Goal: Information Seeking & Learning: Learn about a topic

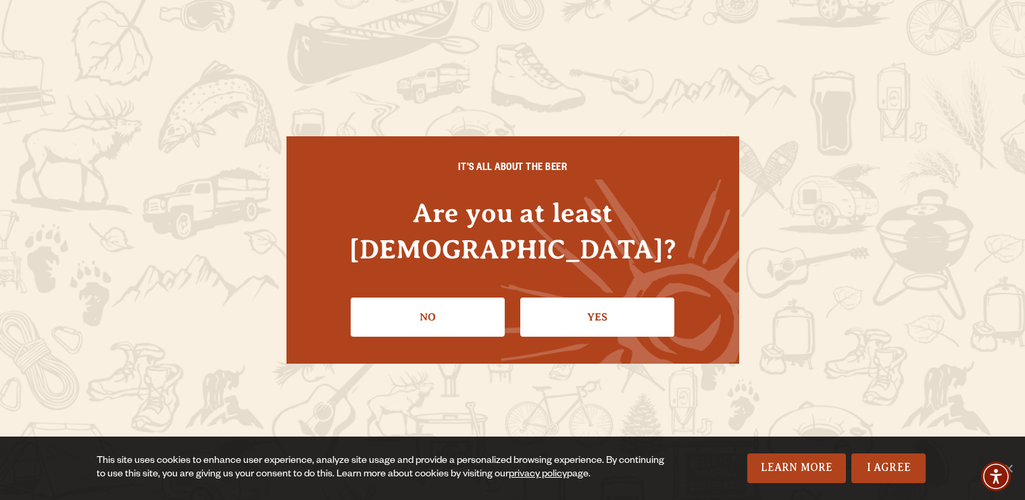
click at [633, 298] on link "Yes" at bounding box center [597, 317] width 154 height 39
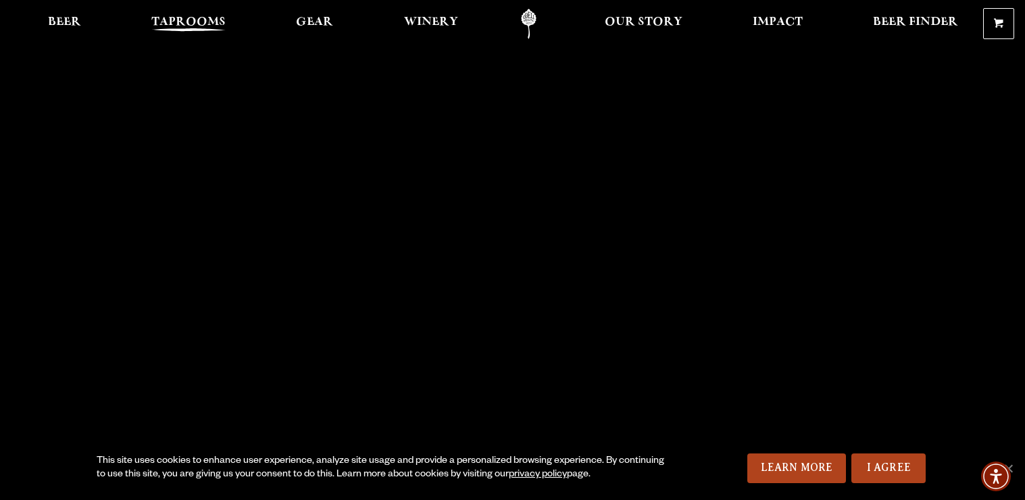
click at [192, 22] on span "Taprooms" at bounding box center [188, 22] width 74 height 11
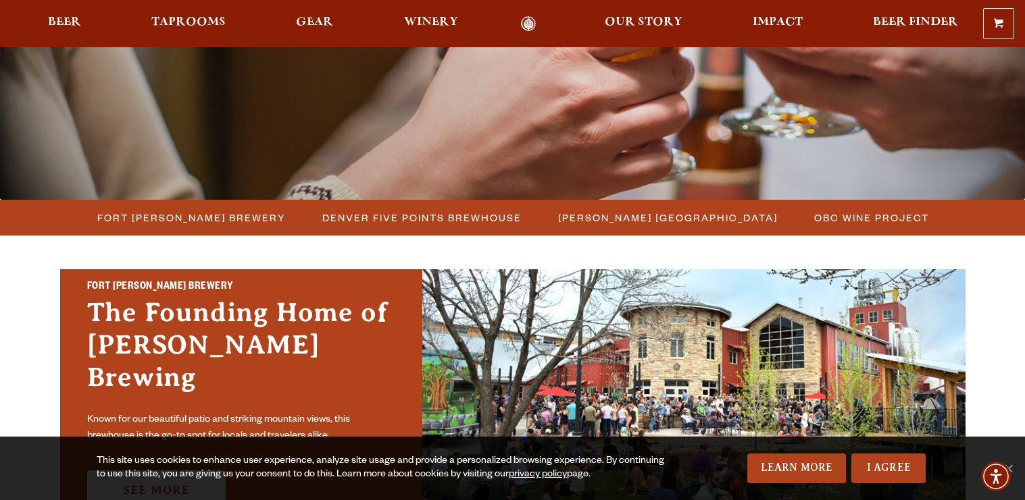
scroll to position [257, 0]
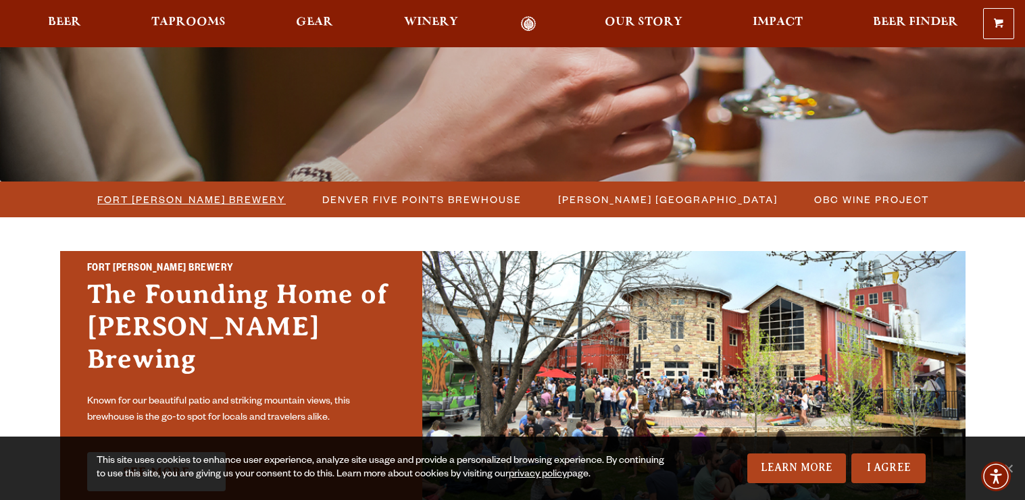
click at [203, 205] on span "Fort Collins Brewery" at bounding box center [191, 200] width 188 height 20
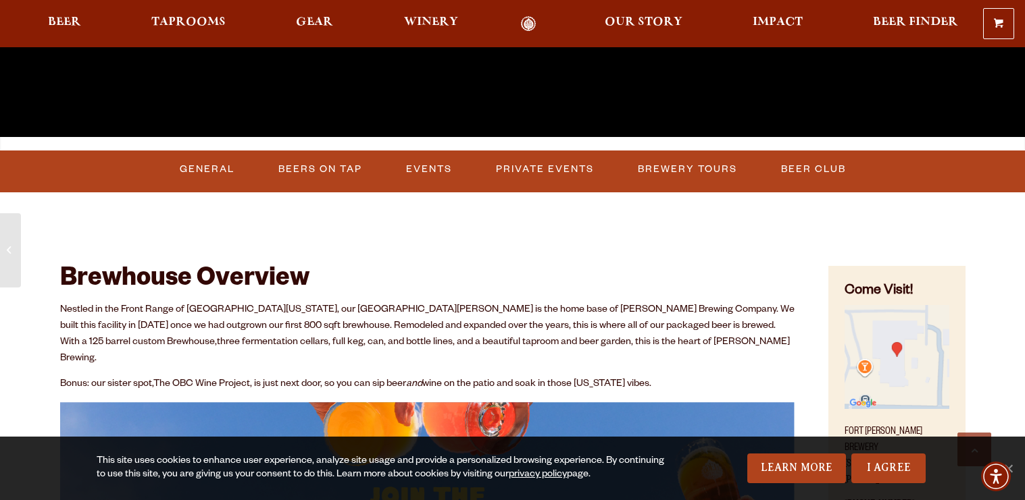
scroll to position [438, 0]
click at [429, 165] on link "Events" at bounding box center [429, 170] width 57 height 31
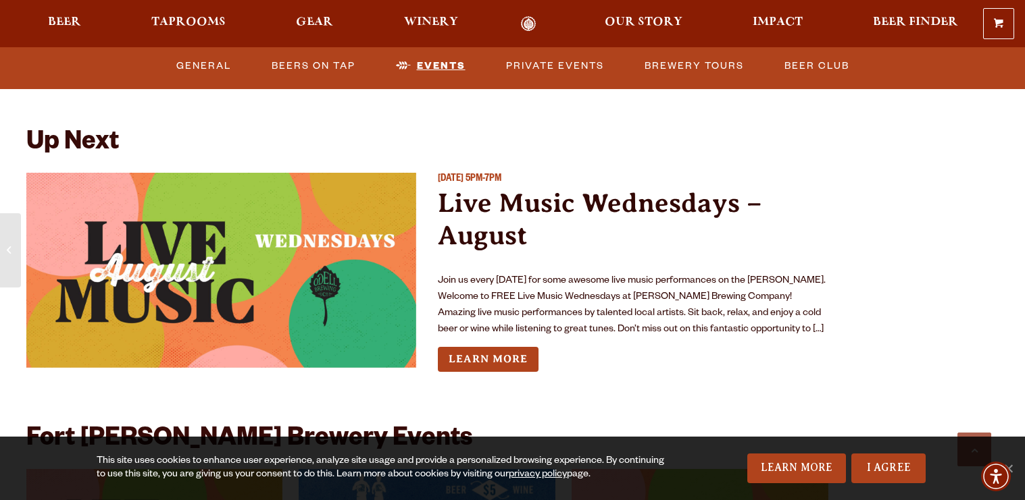
scroll to position [4892, 0]
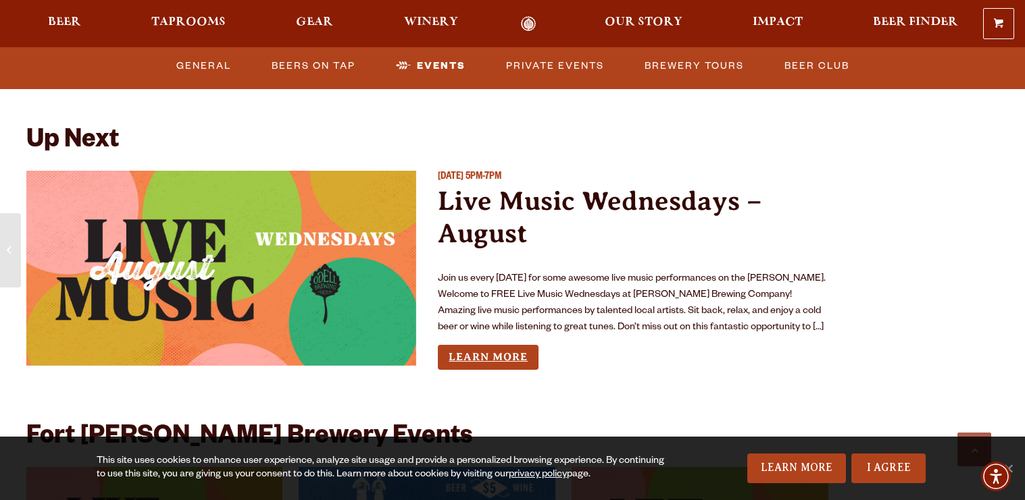
click at [470, 345] on link "Learn More" at bounding box center [488, 357] width 101 height 25
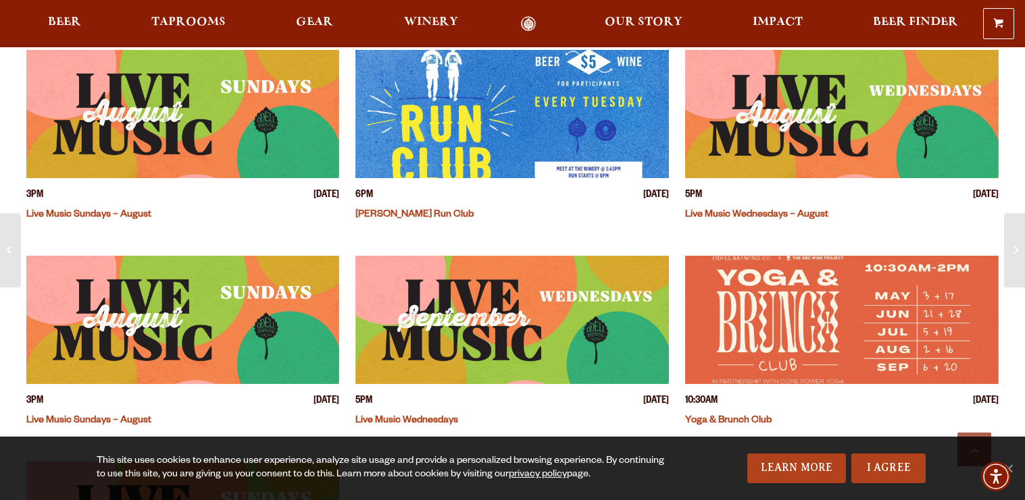
scroll to position [413, 0]
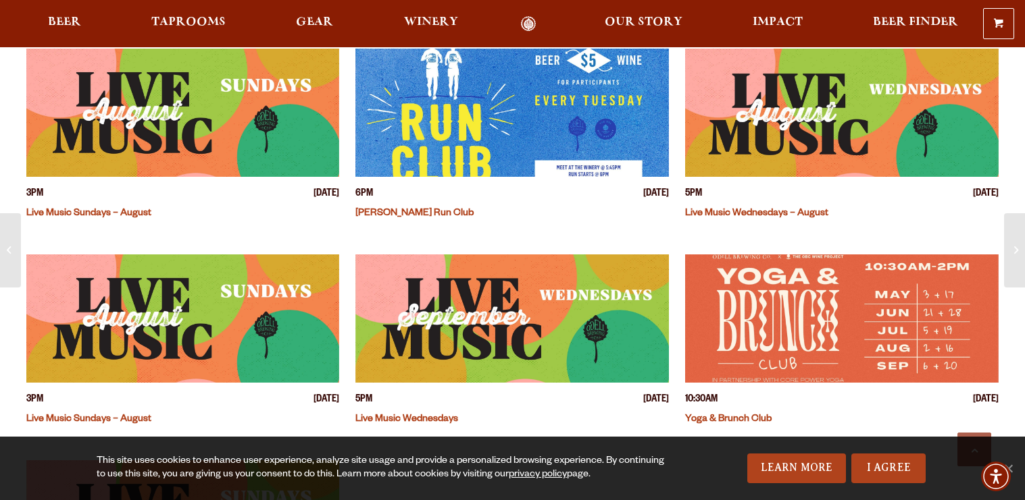
click at [253, 136] on img "View event details" at bounding box center [182, 113] width 313 height 128
